Goal: Browse casually

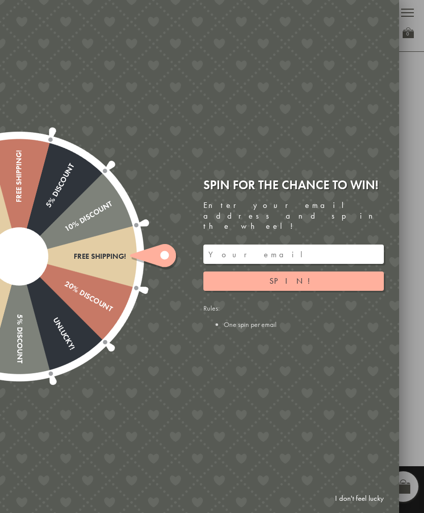
click at [332, 271] on button "Spin!" at bounding box center [293, 280] width 180 height 19
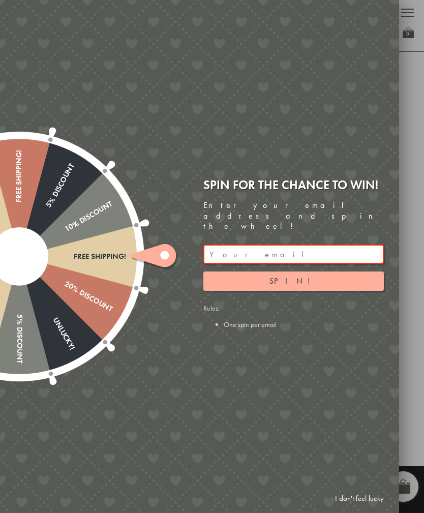
click at [305, 244] on input "email" at bounding box center [293, 253] width 180 height 19
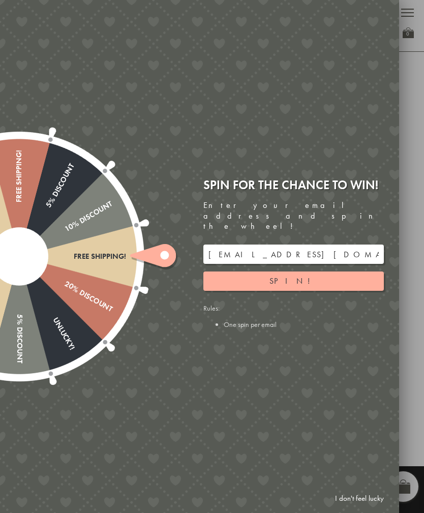
type input "[EMAIL_ADDRESS][DOMAIN_NAME]"
click at [317, 273] on button "Spin!" at bounding box center [293, 280] width 180 height 19
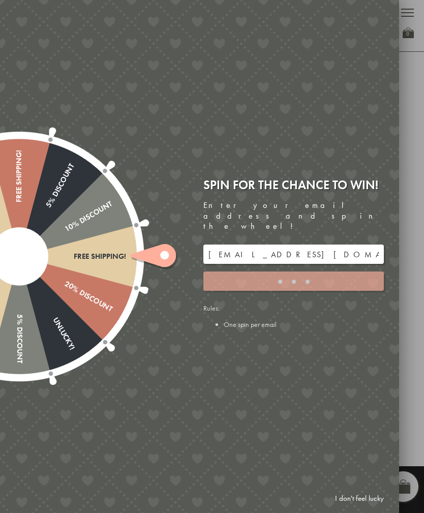
click at [360, 500] on link "I don't feel lucky" at bounding box center [359, 498] width 59 height 19
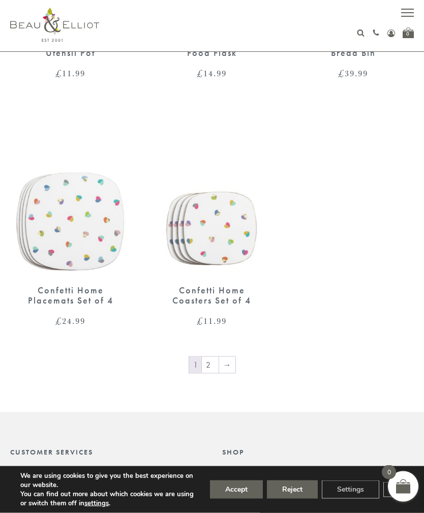
scroll to position [1507, 0]
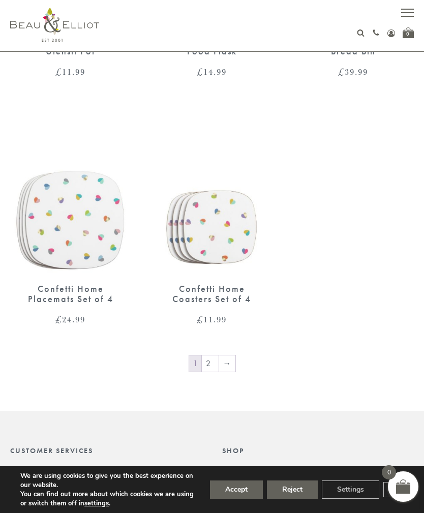
click at [227, 356] on link "→" at bounding box center [227, 363] width 16 height 16
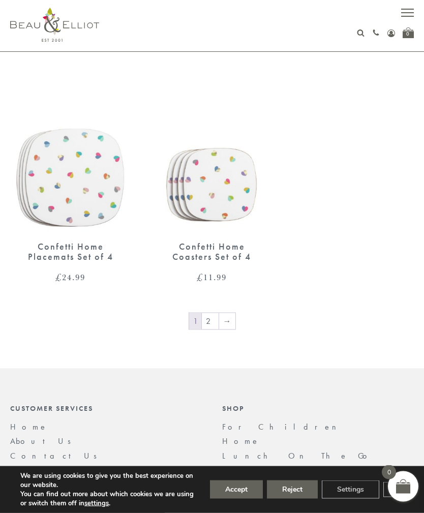
scroll to position [1562, 0]
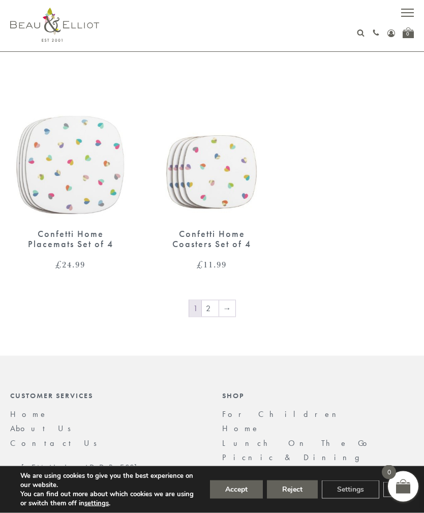
click at [211, 303] on link "2" at bounding box center [210, 308] width 17 height 16
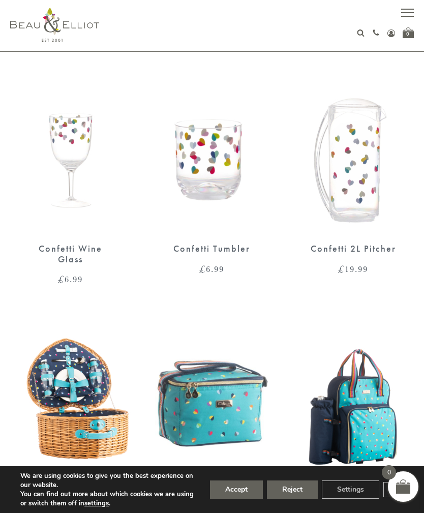
scroll to position [0, 0]
